Goal: Task Accomplishment & Management: Manage account settings

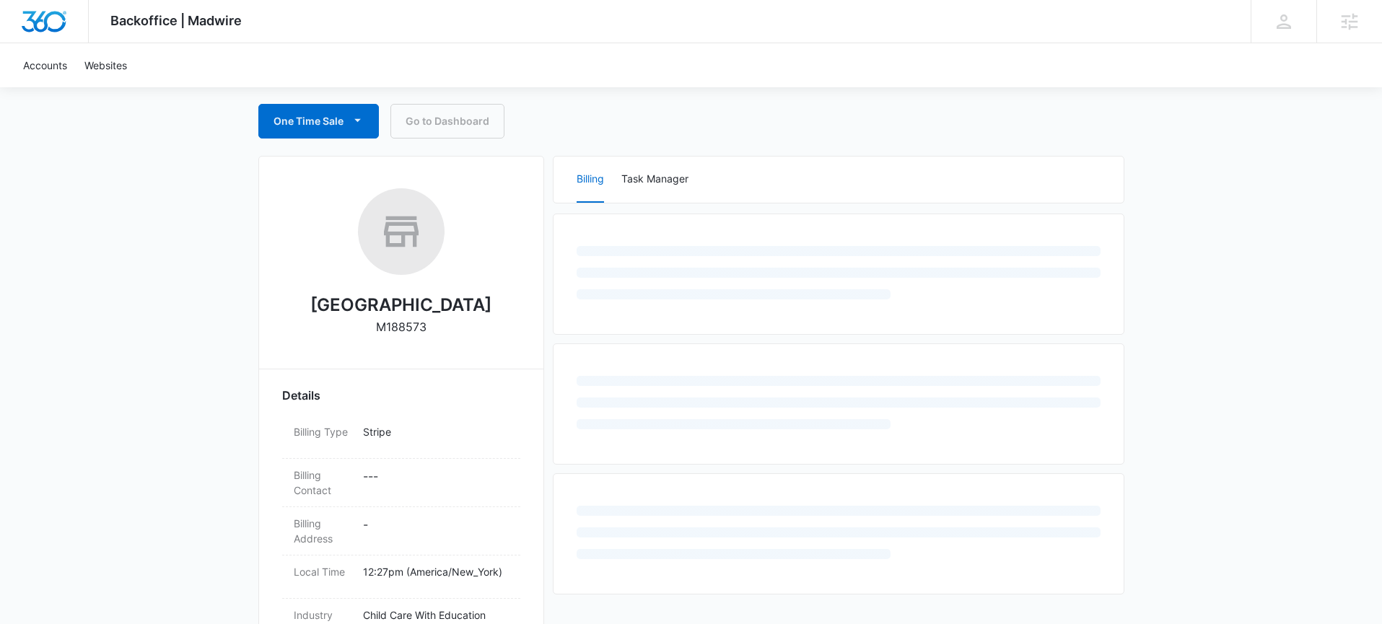
select select "US"
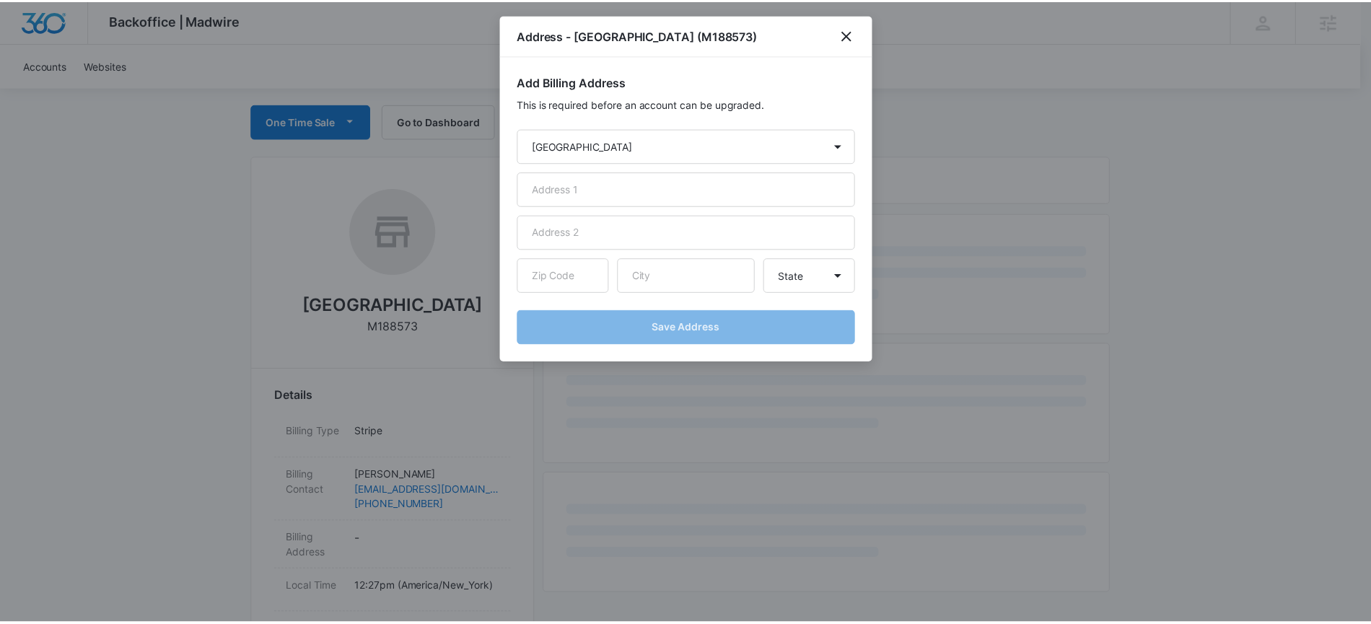
scroll to position [133, 0]
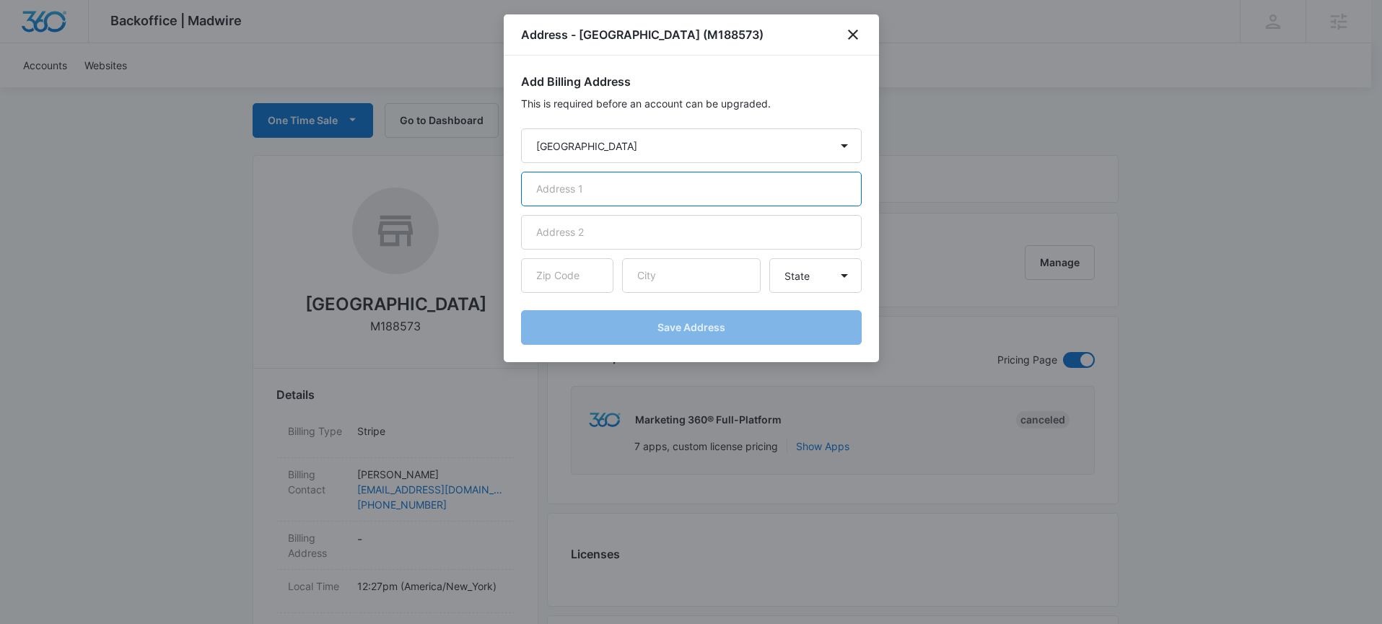
click at [606, 194] on input "text" at bounding box center [691, 189] width 341 height 35
paste input "[STREET_ADDRESS][PERSON_NAME]"
type input "[STREET_ADDRESS][PERSON_NAME]"
click at [658, 292] on input "text" at bounding box center [691, 275] width 139 height 35
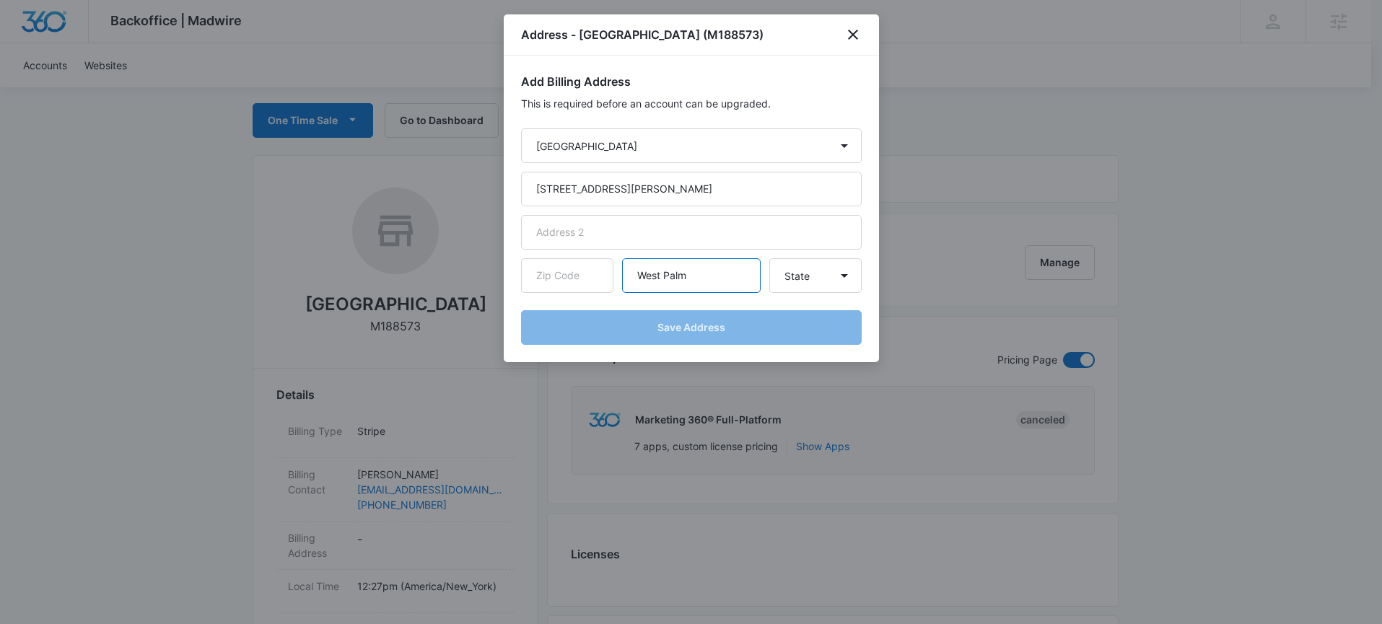
type input "West Palm"
select select "FL"
click at [699, 282] on input "West Palm" at bounding box center [691, 275] width 139 height 35
type input "[GEOGRAPHIC_DATA]"
click at [559, 284] on input "text" at bounding box center [567, 275] width 92 height 35
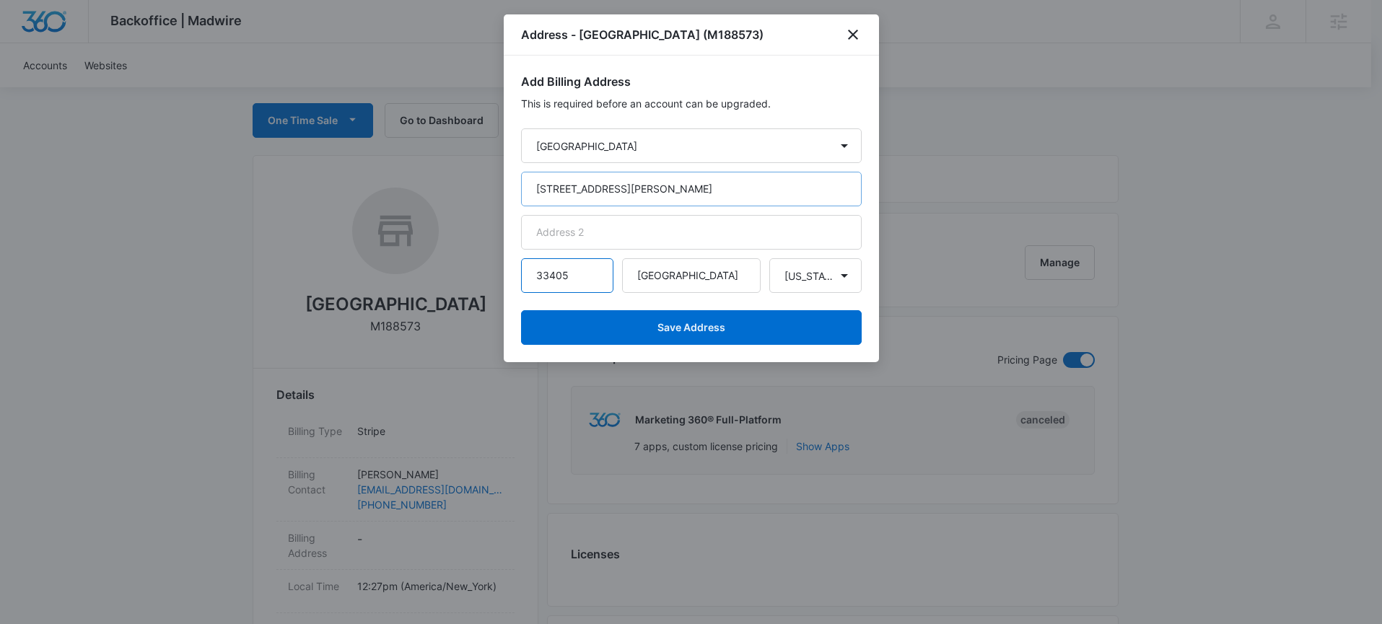
type input "33405"
drag, startPoint x: 620, startPoint y: 190, endPoint x: 794, endPoint y: 186, distance: 174.0
click at [794, 186] on input "[STREET_ADDRESS][PERSON_NAME]" at bounding box center [691, 189] width 341 height 35
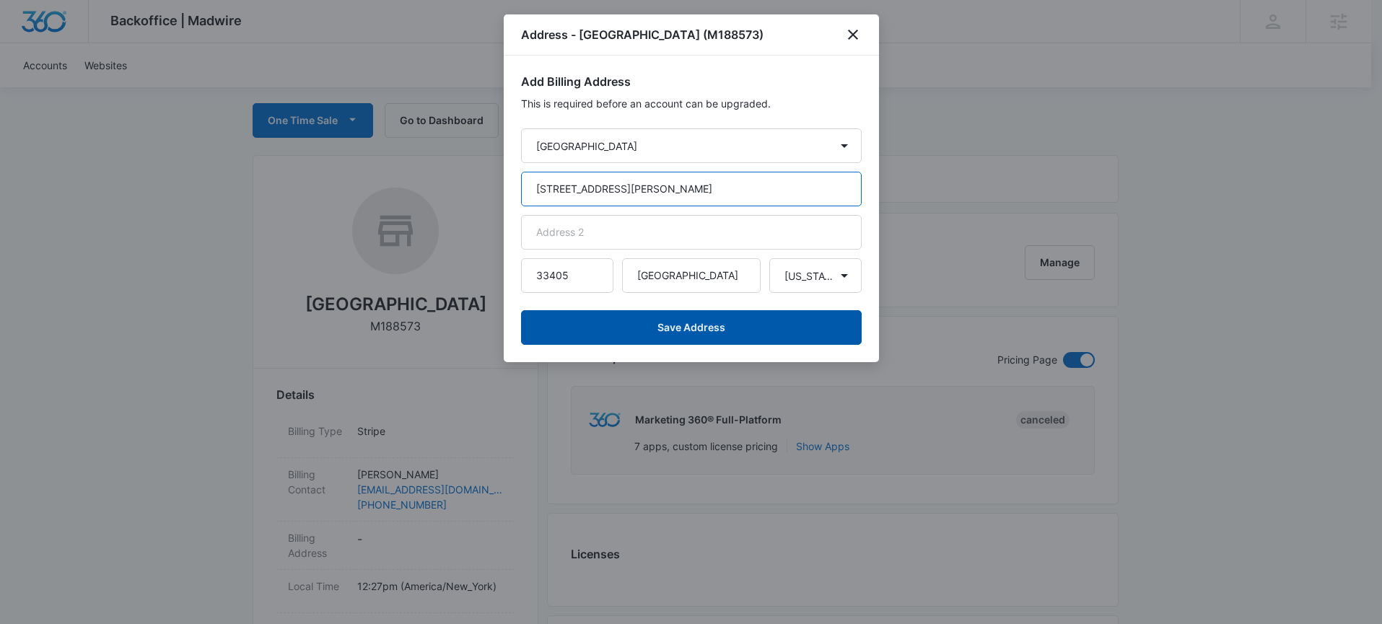
type input "[STREET_ADDRESS][PERSON_NAME]"
drag, startPoint x: 678, startPoint y: 326, endPoint x: 154, endPoint y: 213, distance: 535.4
click at [667, 325] on button "Save Address" at bounding box center [691, 327] width 341 height 35
